Goal: Transaction & Acquisition: Purchase product/service

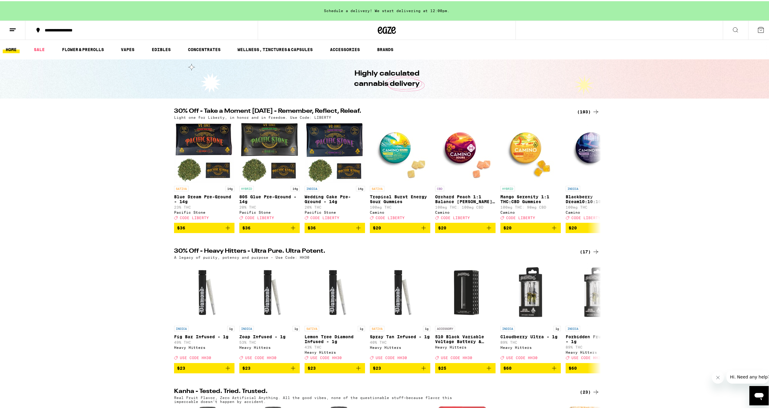
click at [589, 111] on div "(193)" at bounding box center [588, 110] width 22 height 7
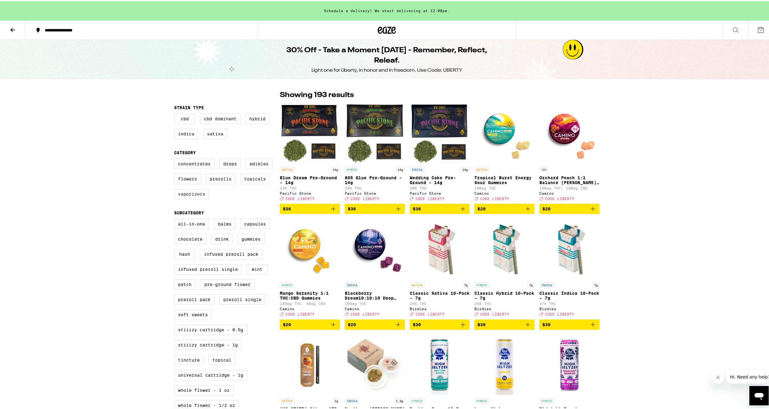
click at [187, 197] on label "Vaporizers" at bounding box center [191, 193] width 35 height 10
click at [176, 159] on input "Vaporizers" at bounding box center [175, 158] width 0 height 0
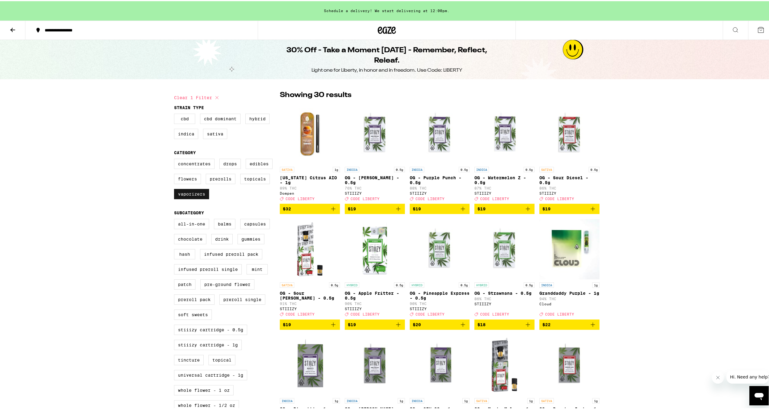
click at [191, 197] on label "Vaporizers" at bounding box center [191, 193] width 35 height 10
click at [176, 159] on input "Vaporizers" at bounding box center [175, 158] width 0 height 0
checkbox input "false"
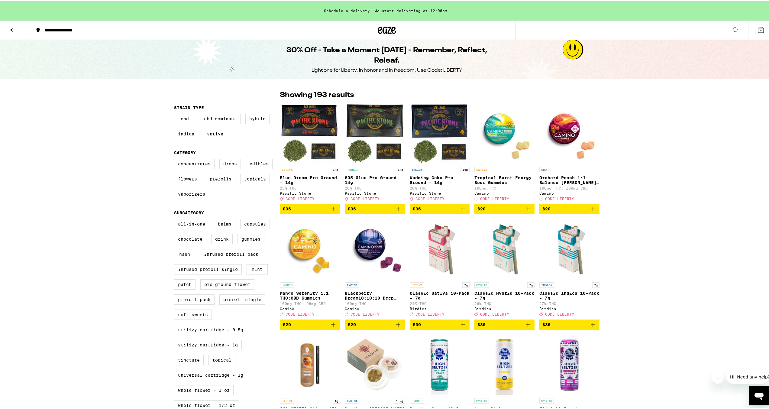
click at [253, 168] on label "Edibles" at bounding box center [259, 163] width 27 height 10
click at [176, 159] on input "Edibles" at bounding box center [175, 158] width 0 height 0
checkbox input "true"
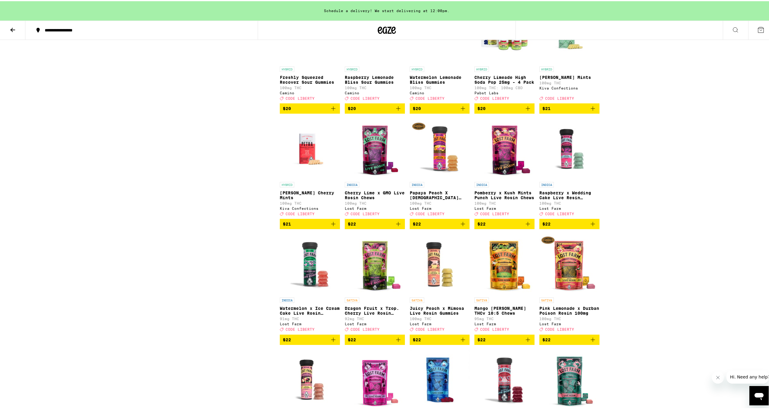
scroll to position [1300, 0]
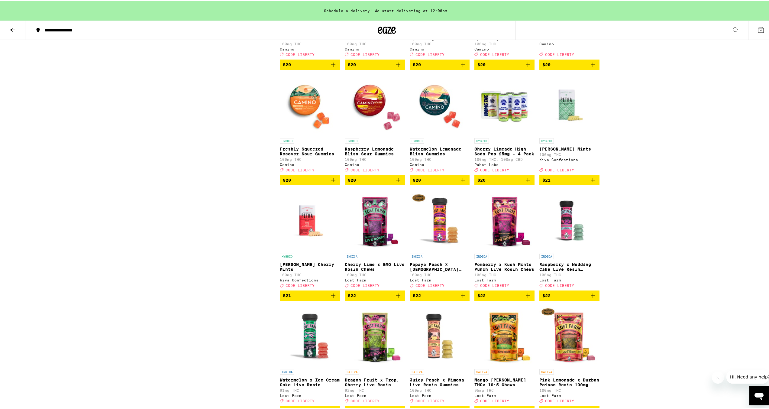
click at [324, 298] on span "$21" at bounding box center [310, 294] width 54 height 7
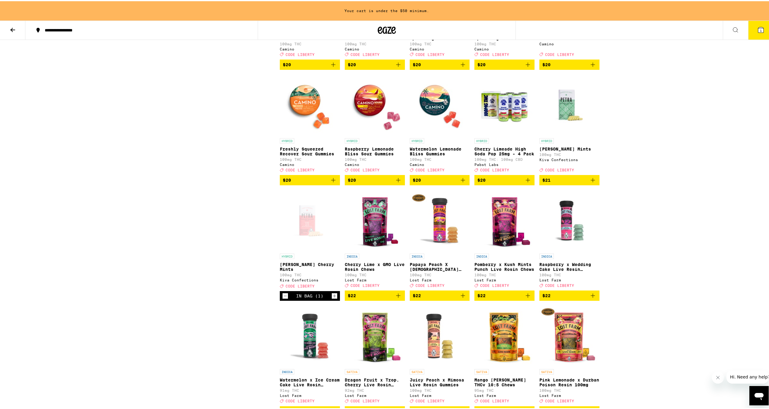
click at [558, 183] on span "$21" at bounding box center [570, 178] width 54 height 7
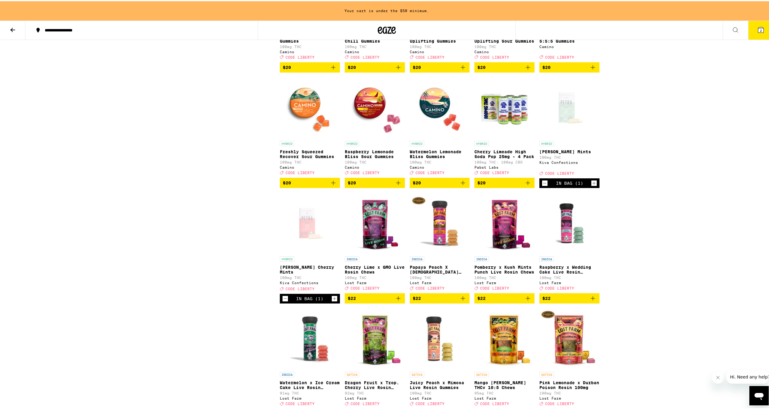
scroll to position [1361, 0]
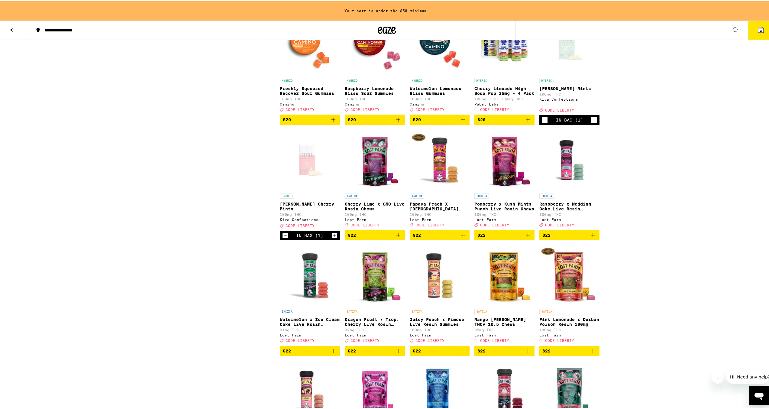
click at [335, 238] on icon "Increment" at bounding box center [334, 234] width 5 height 7
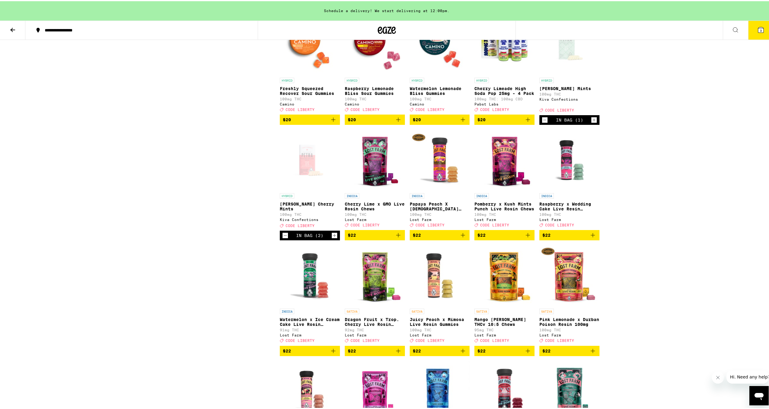
click at [284, 238] on icon "Decrement" at bounding box center [285, 234] width 5 height 7
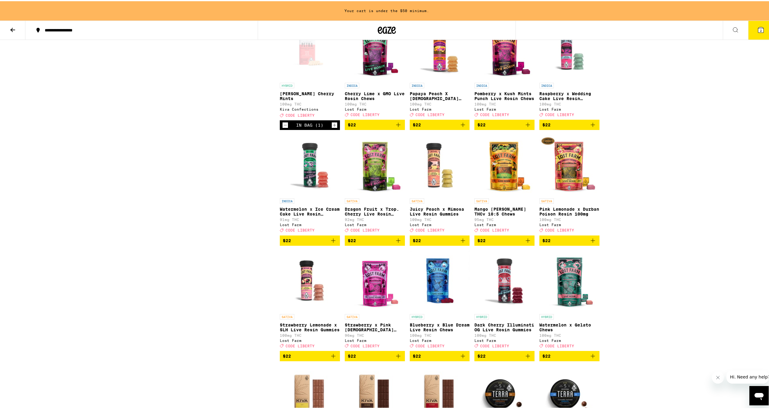
scroll to position [1421, 0]
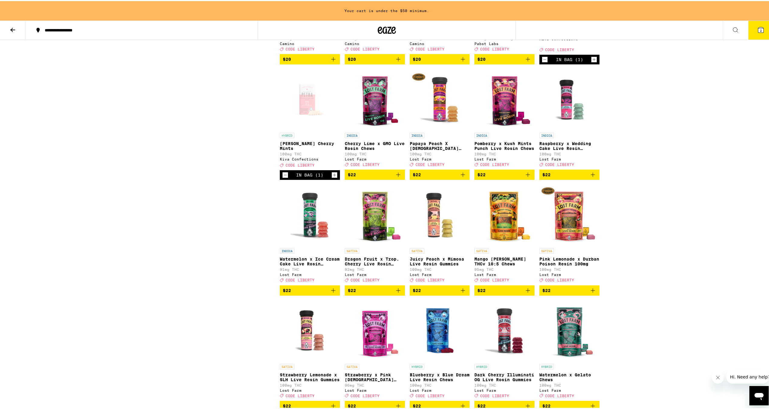
click at [451, 177] on span "$22" at bounding box center [440, 173] width 54 height 7
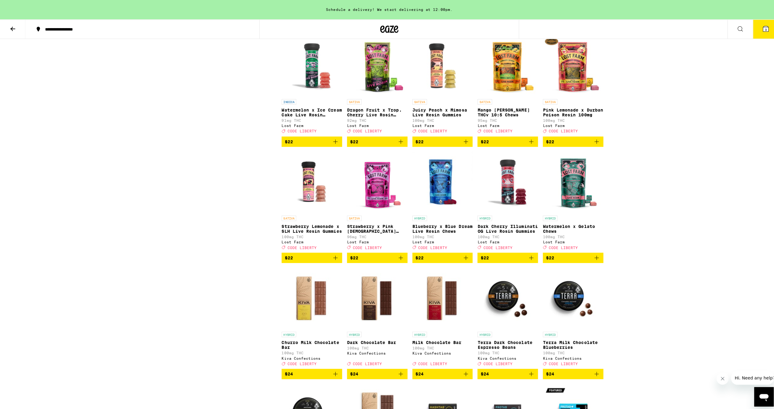
scroll to position [1572, 0]
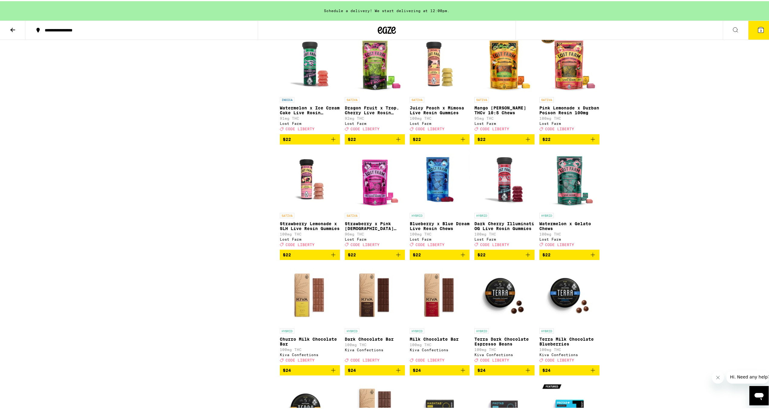
click at [498, 257] on span "$22" at bounding box center [505, 253] width 54 height 7
click at [759, 27] on icon at bounding box center [761, 28] width 5 height 5
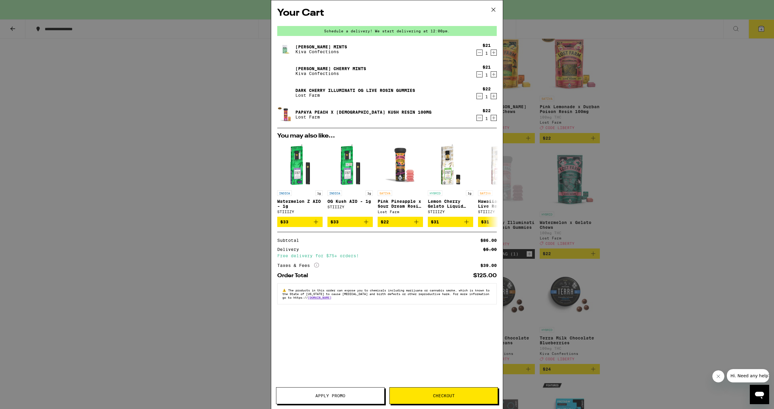
click at [325, 390] on button "Apply Promo" at bounding box center [330, 395] width 109 height 17
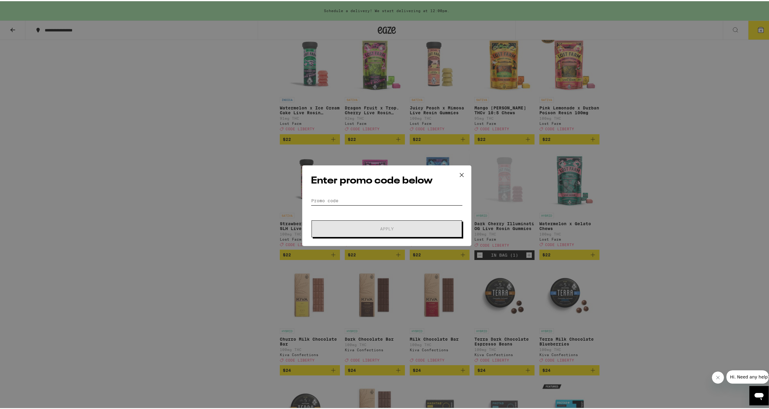
click at [338, 203] on input "Promo Code" at bounding box center [387, 199] width 152 height 9
type input "liberty"
click at [376, 226] on span "Apply" at bounding box center [387, 228] width 109 height 4
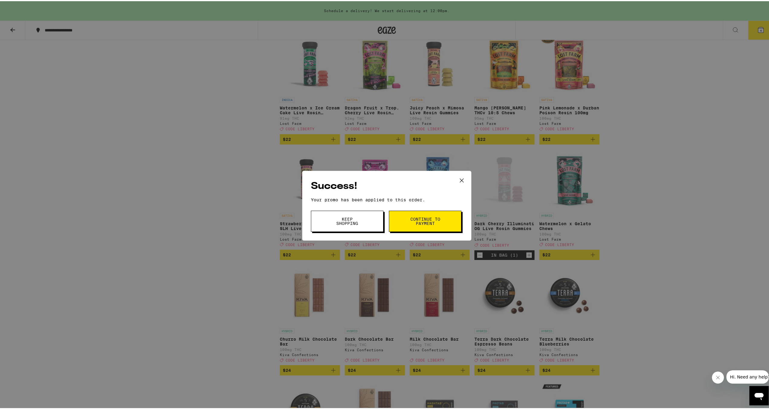
click at [366, 221] on button "Keep Shopping" at bounding box center [347, 220] width 73 height 21
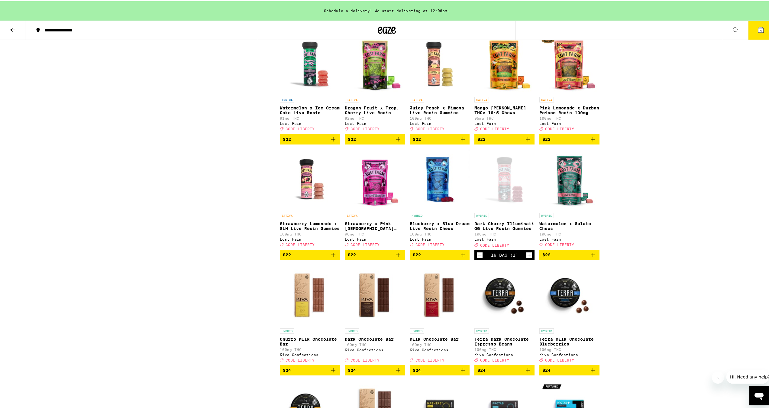
click at [760, 26] on button "4" at bounding box center [761, 29] width 25 height 19
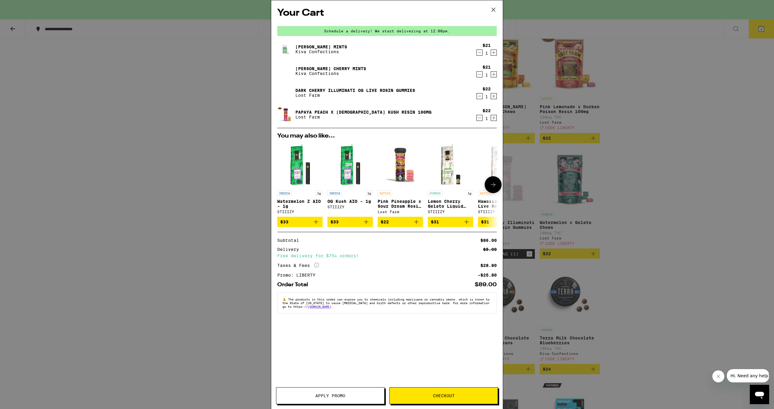
click at [497, 184] on button at bounding box center [493, 184] width 17 height 17
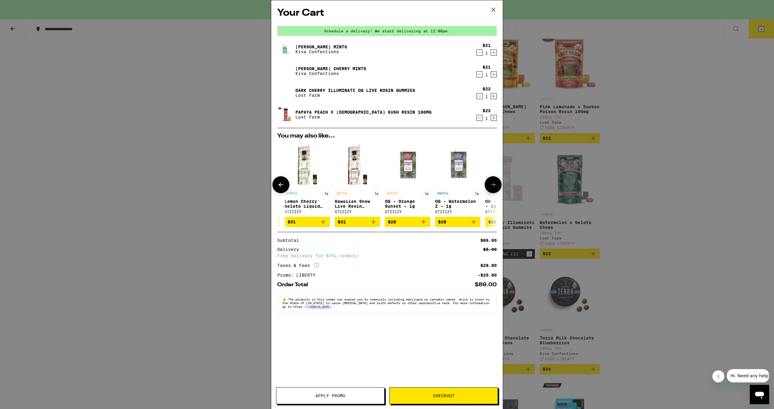
scroll to position [0, 154]
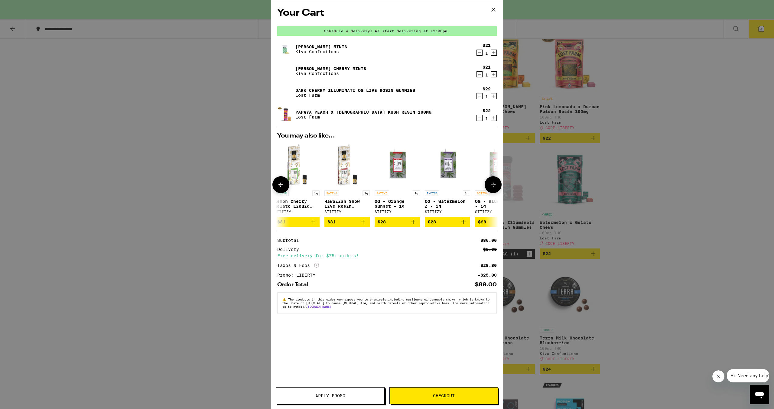
click at [286, 184] on button at bounding box center [280, 184] width 17 height 17
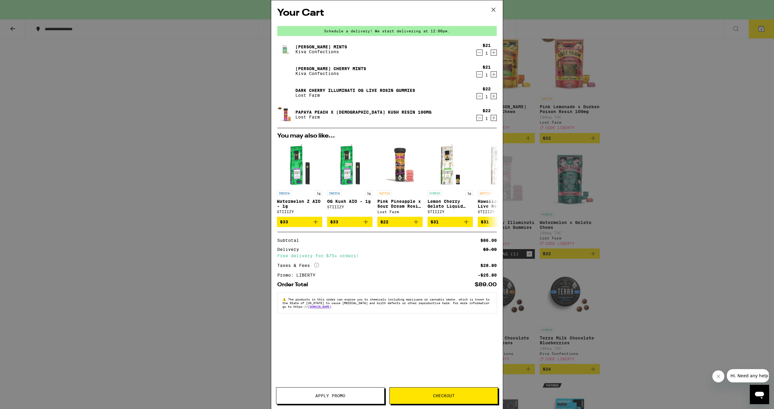
scroll to position [0, 0]
